Goal: Task Accomplishment & Management: Use online tool/utility

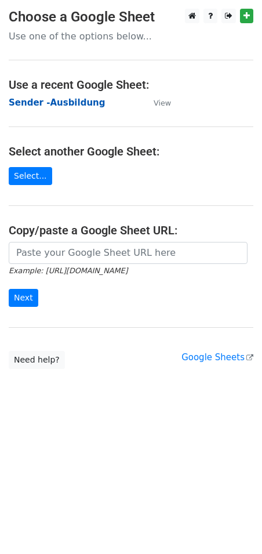
click at [49, 99] on strong "Sender -Ausbildung" at bounding box center [57, 102] width 96 height 10
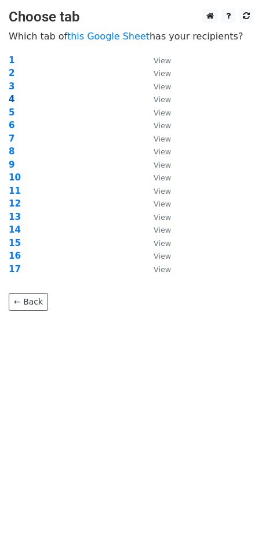
click at [10, 97] on strong "4" at bounding box center [12, 99] width 6 height 10
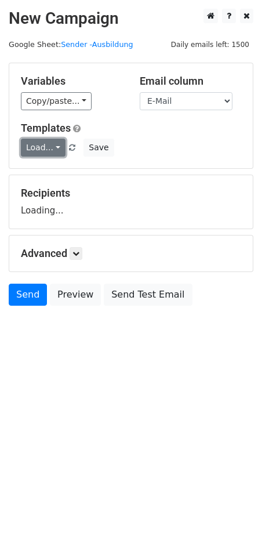
click at [55, 143] on link "Load..." at bounding box center [43, 148] width 45 height 18
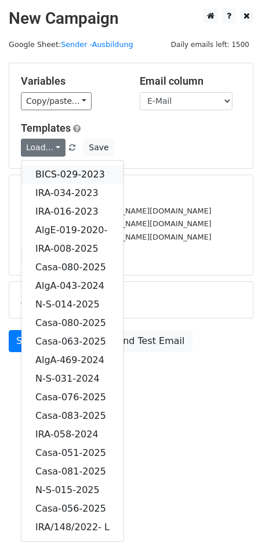
click at [78, 170] on link "BICS-029-2023" at bounding box center [72, 174] width 102 height 19
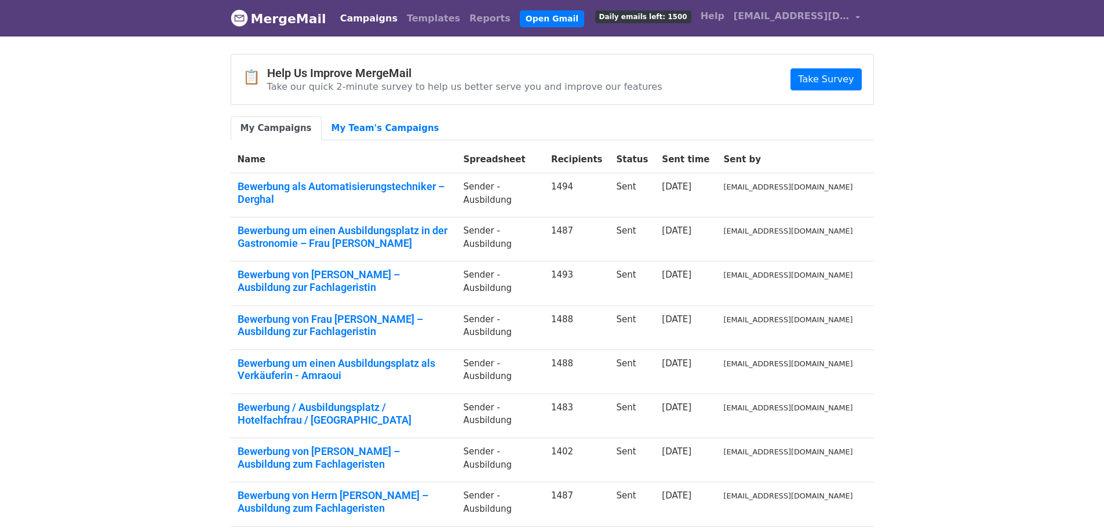
click at [268, 132] on link "My Campaigns" at bounding box center [276, 129] width 91 height 24
click at [170, 92] on body "MergeMail Campaigns Templates Reports Open Gmail Daily emails left: 1500 Help […" at bounding box center [552, 346] width 1104 height 692
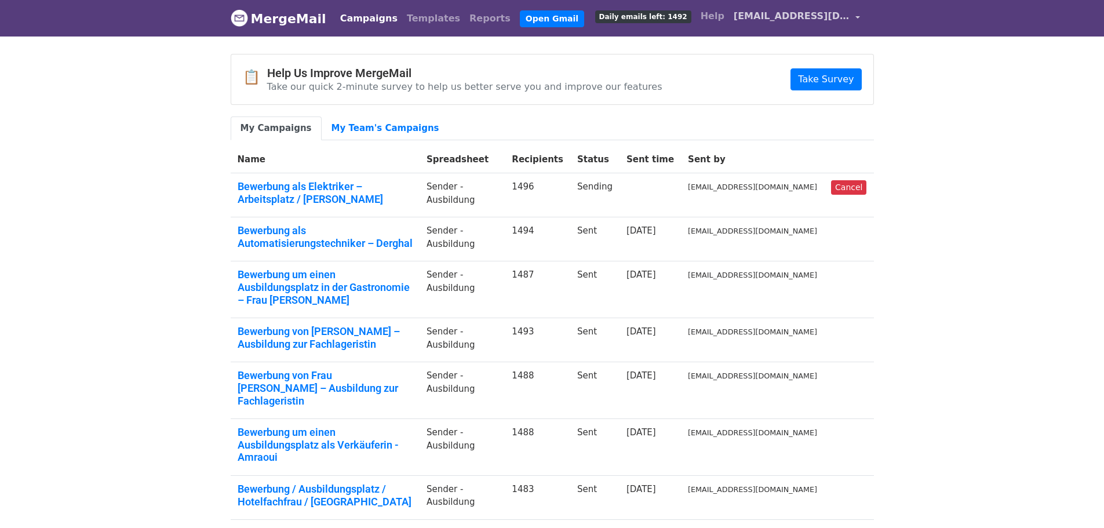
click at [834, 10] on span "[EMAIL_ADDRESS][DOMAIN_NAME]" at bounding box center [792, 16] width 116 height 14
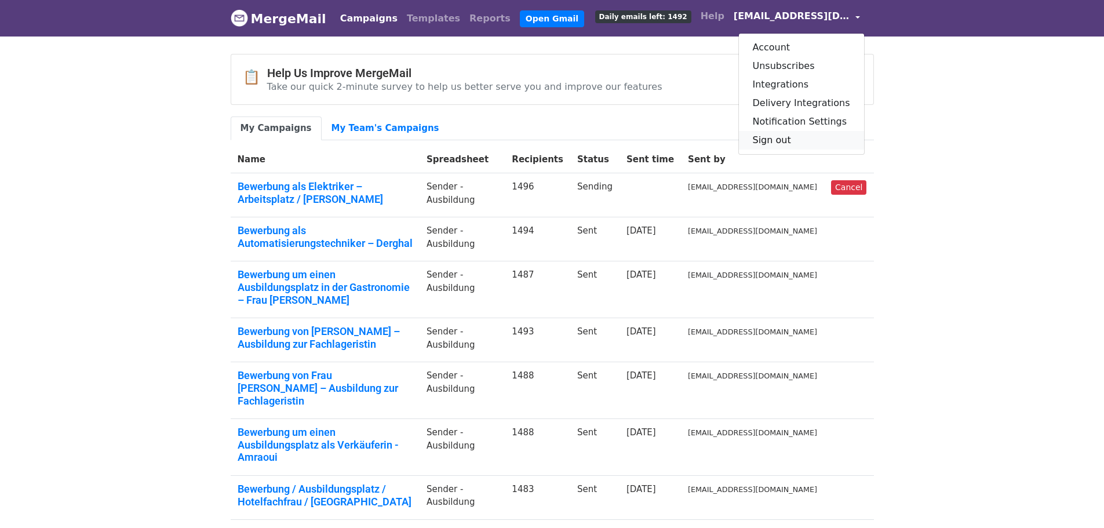
click at [796, 144] on link "Sign out" at bounding box center [801, 140] width 125 height 19
